Goal: Navigation & Orientation: Find specific page/section

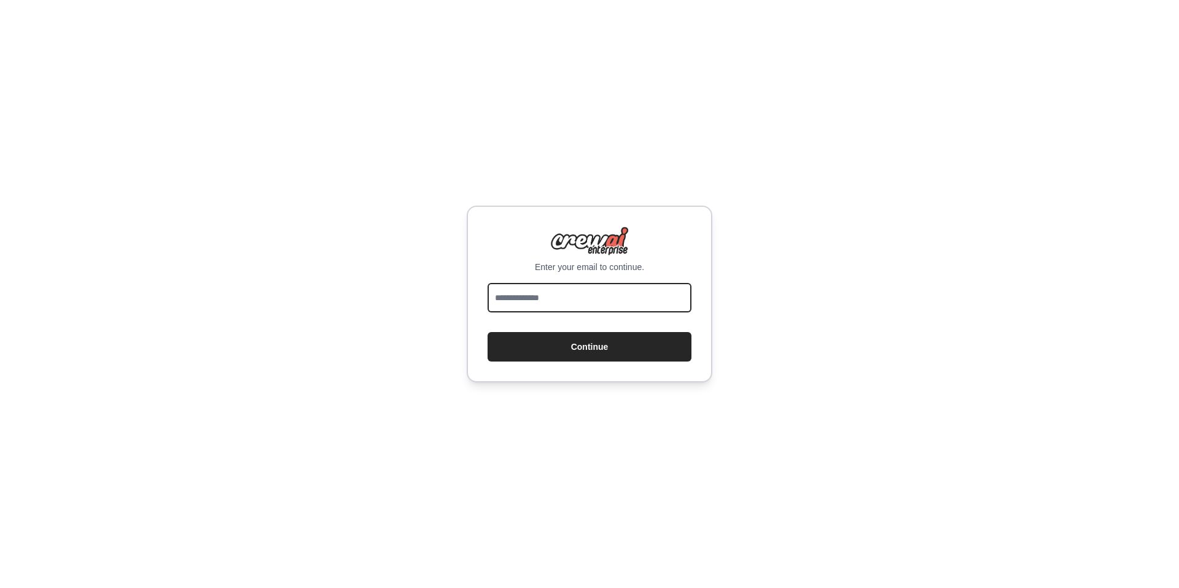
click at [524, 300] on input "email" at bounding box center [590, 297] width 204 height 29
type input "**********"
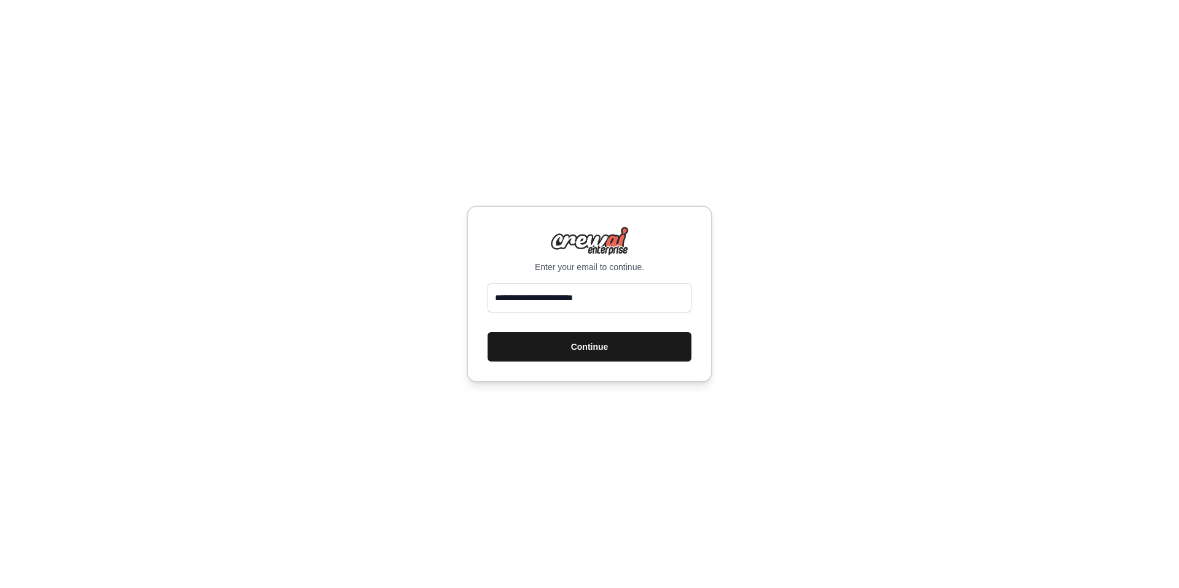
click at [575, 348] on button "Continue" at bounding box center [590, 346] width 204 height 29
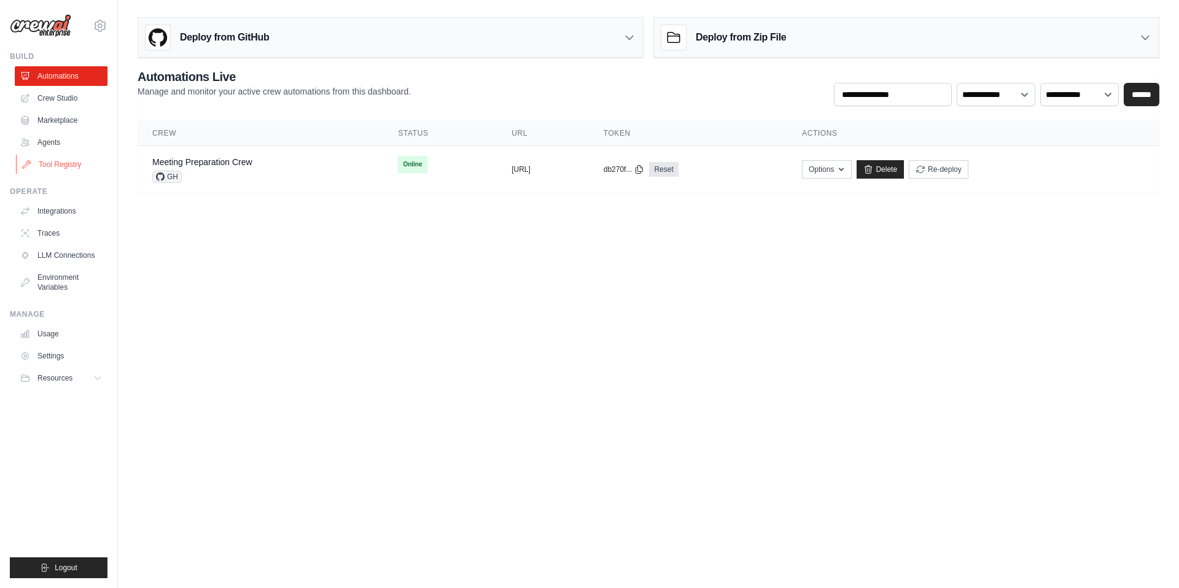
click at [61, 161] on link "Tool Registry" at bounding box center [62, 165] width 93 height 20
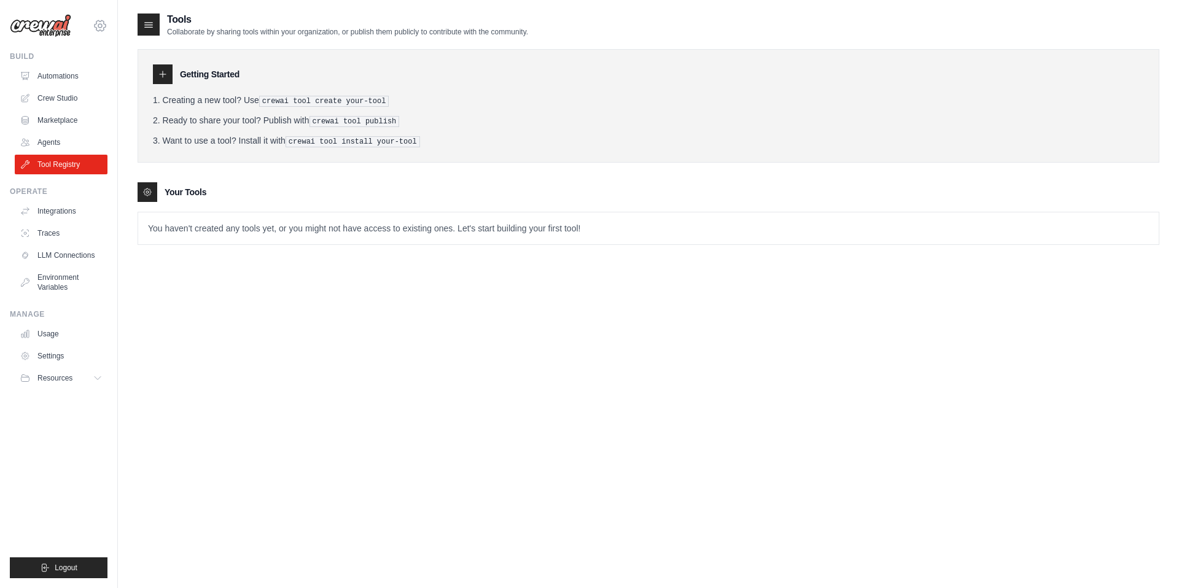
click at [103, 28] on icon at bounding box center [100, 25] width 15 height 15
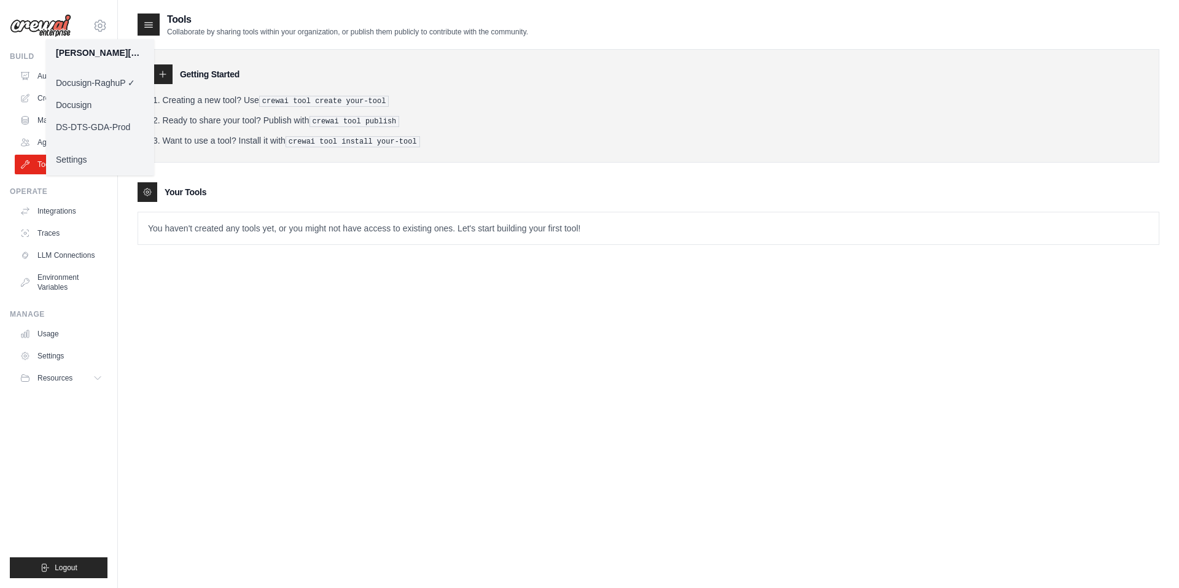
click at [87, 108] on link "Docusign" at bounding box center [100, 105] width 108 height 22
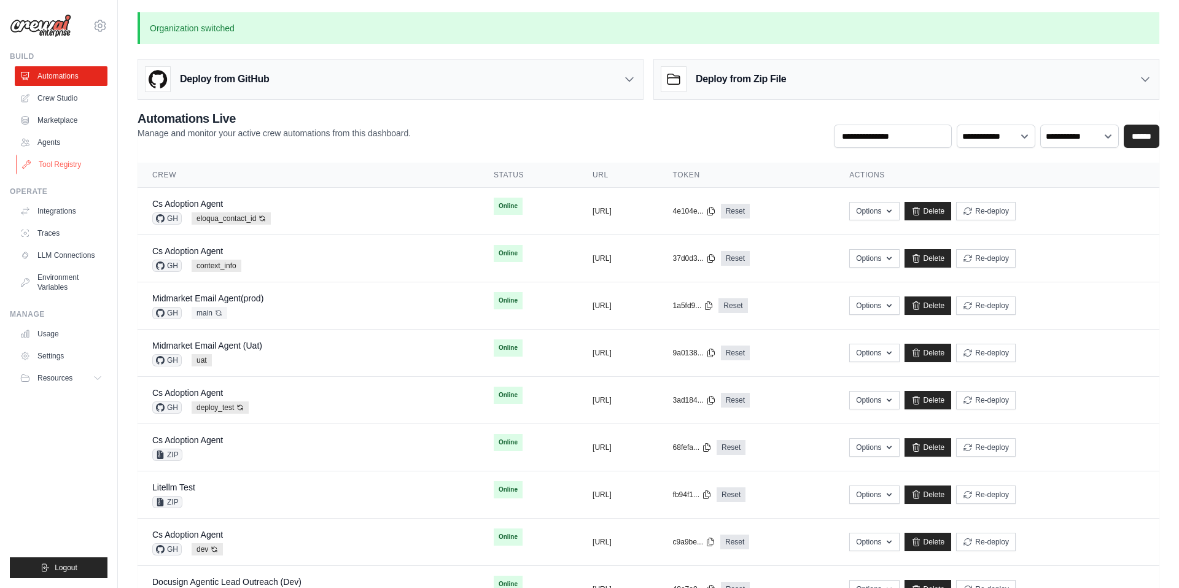
click at [69, 165] on link "Tool Registry" at bounding box center [62, 165] width 93 height 20
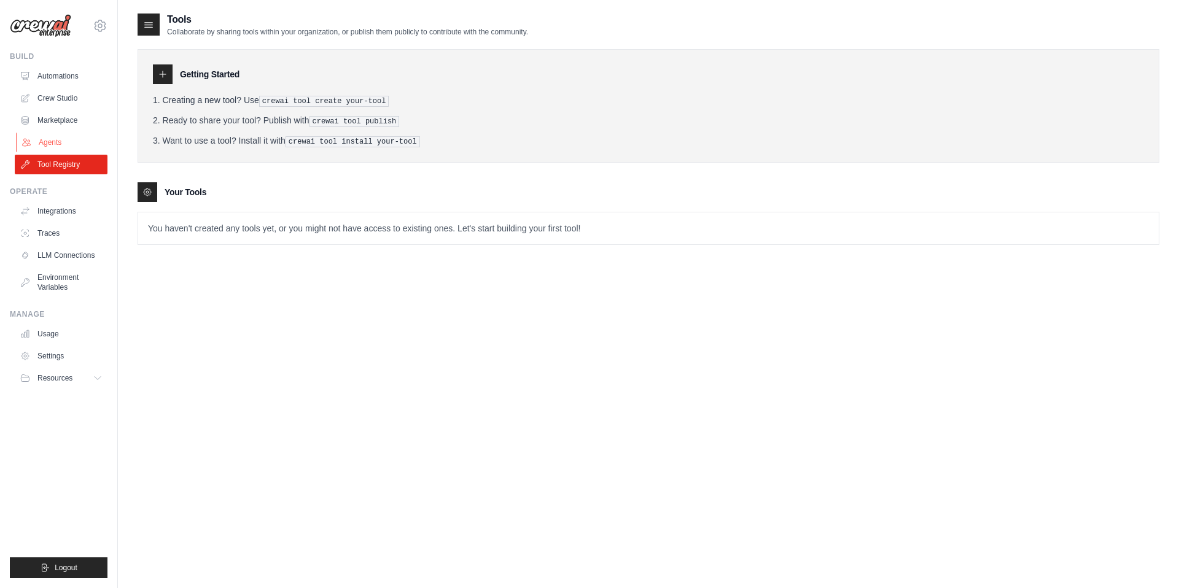
click at [61, 144] on link "Agents" at bounding box center [62, 143] width 93 height 20
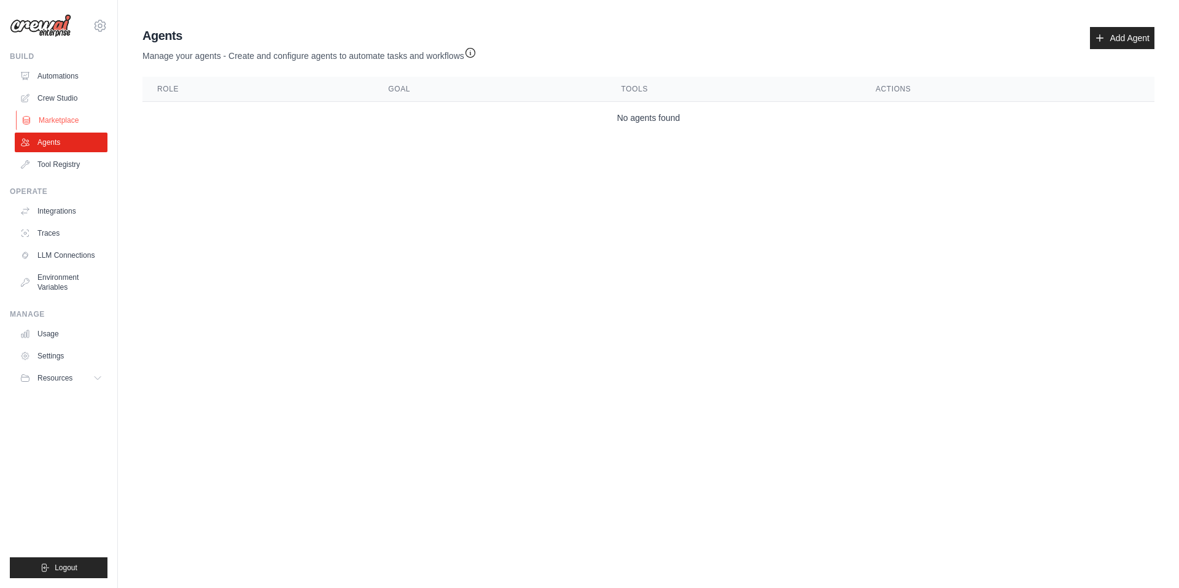
click at [58, 123] on link "Marketplace" at bounding box center [62, 121] width 93 height 20
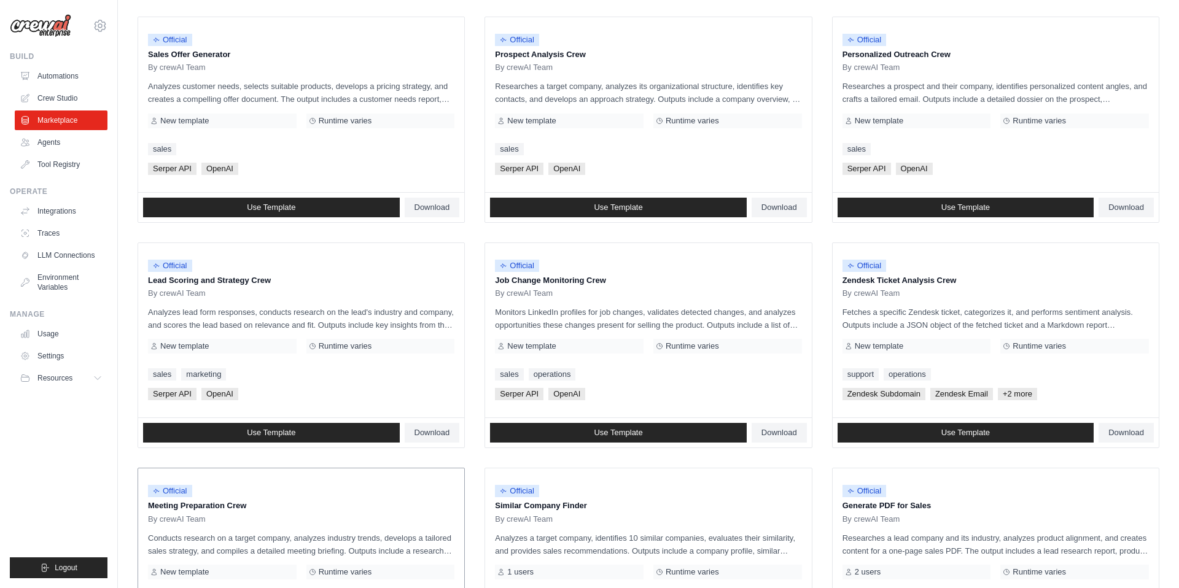
scroll to position [380, 0]
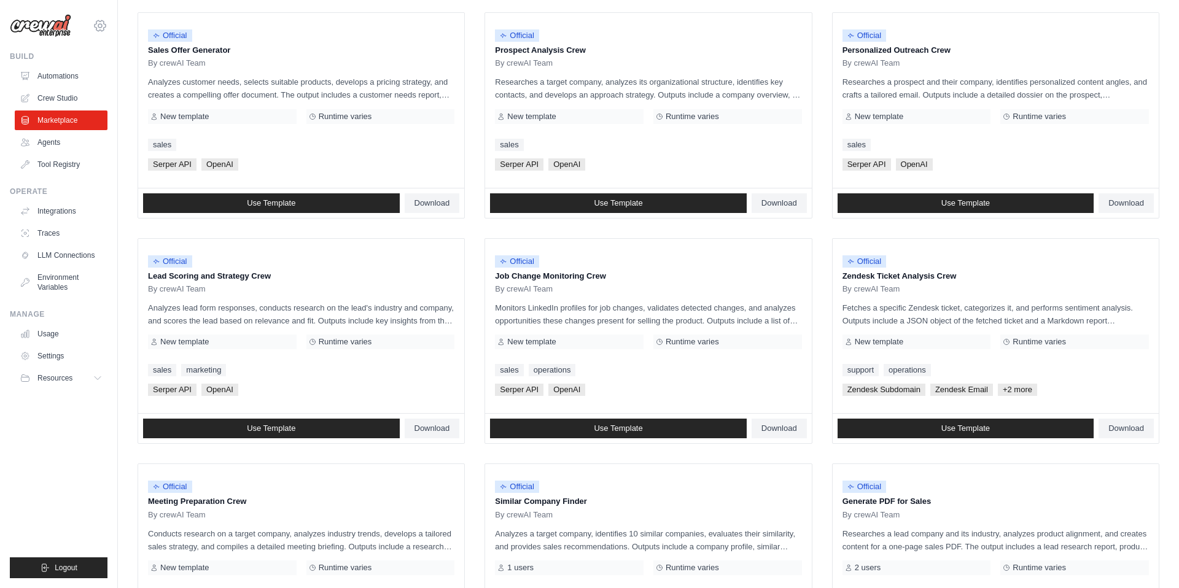
click at [103, 27] on icon at bounding box center [100, 25] width 11 height 10
